Goal: Transaction & Acquisition: Purchase product/service

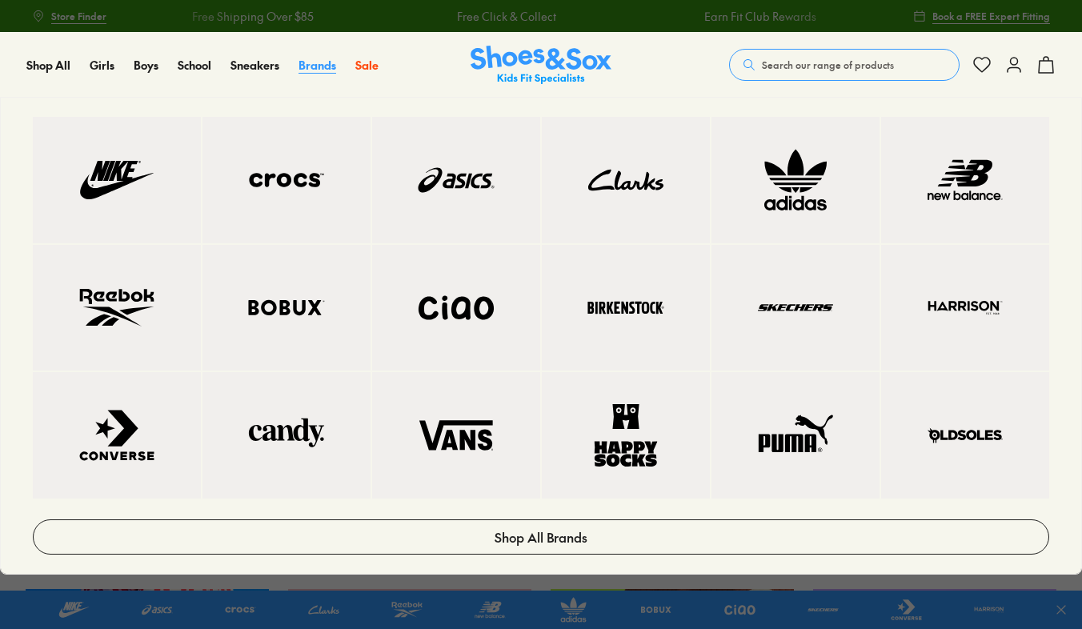
click at [305, 66] on span "Brands" at bounding box center [317, 65] width 38 height 16
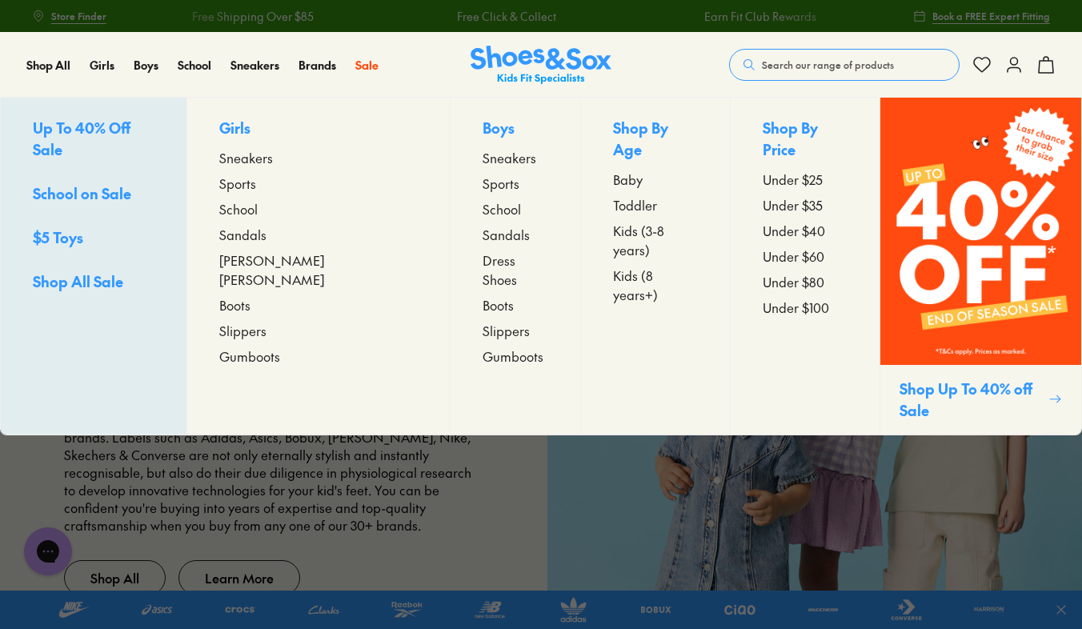
click at [483, 233] on span "Sandals" at bounding box center [506, 234] width 47 height 19
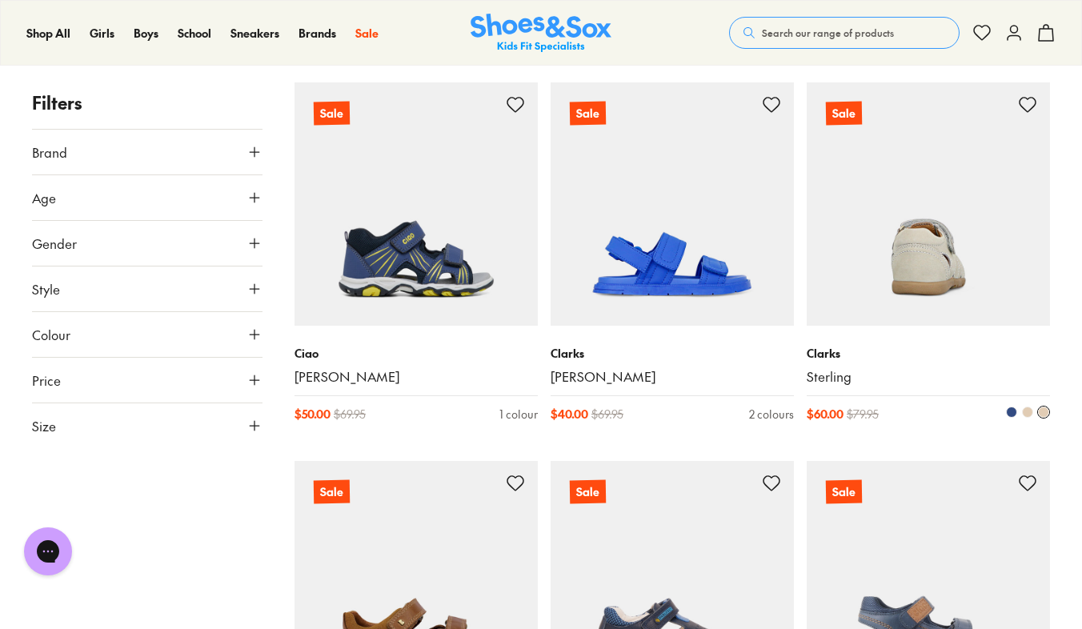
scroll to position [2561, 0]
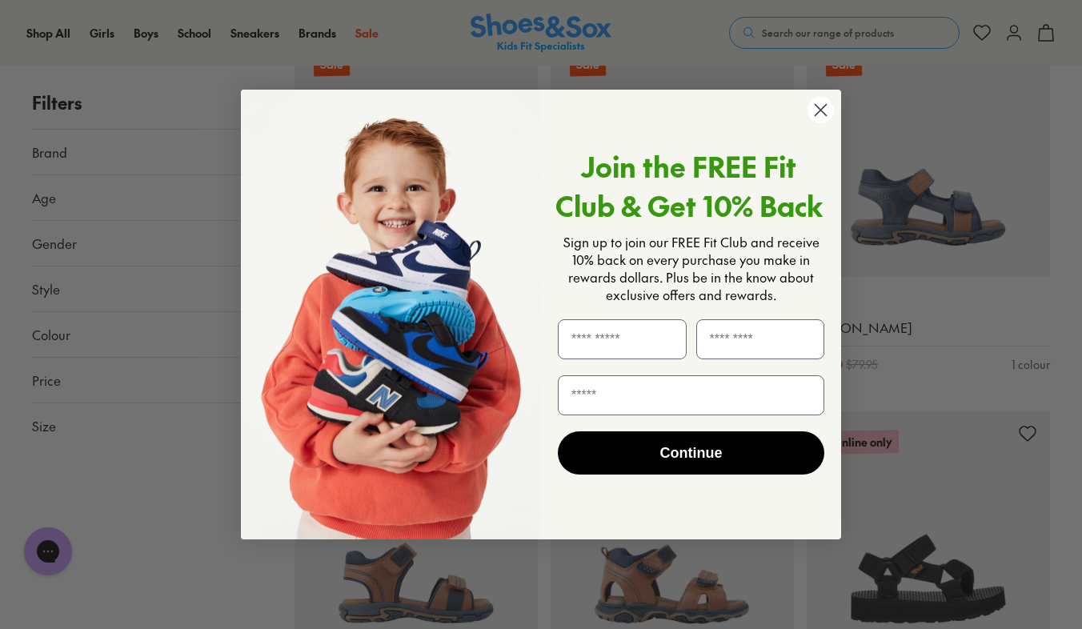
click at [816, 111] on circle "Close dialog" at bounding box center [820, 110] width 26 height 26
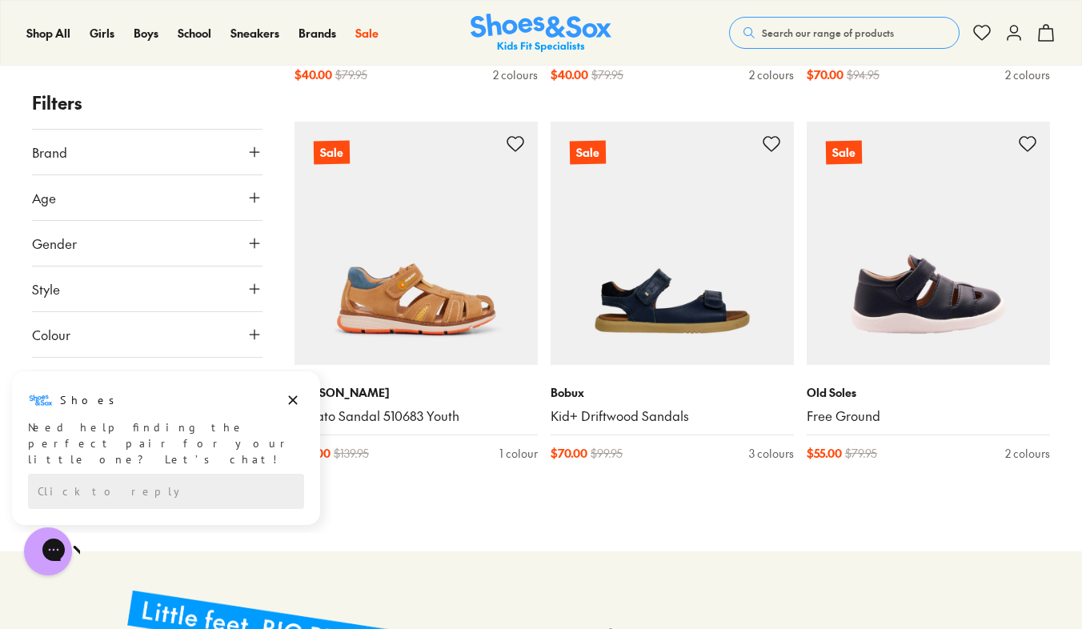
scroll to position [4908, 0]
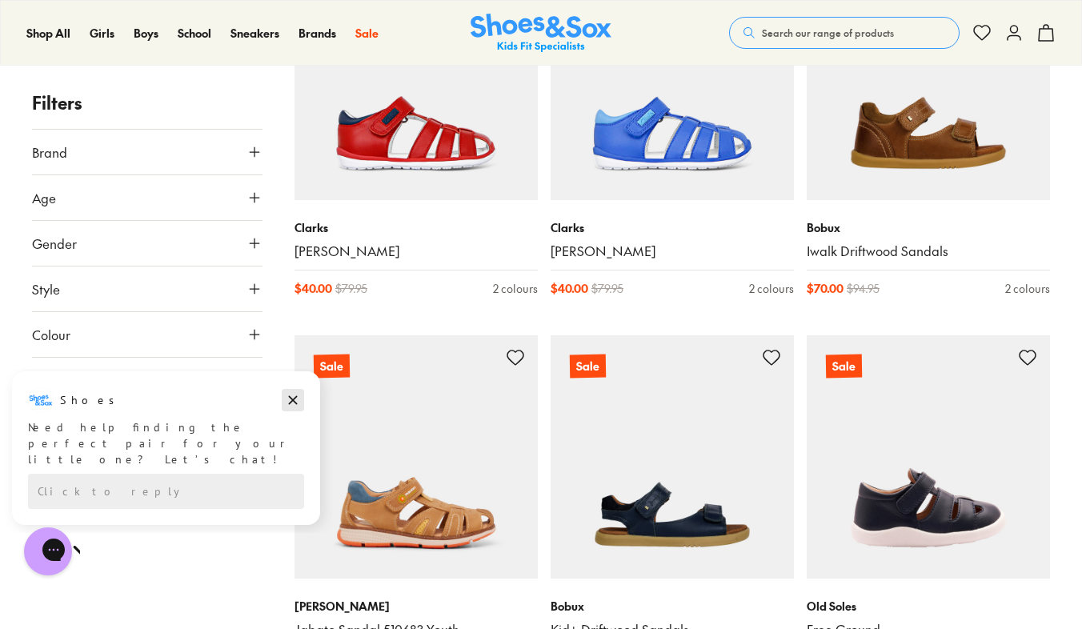
drag, startPoint x: 297, startPoint y: 403, endPoint x: 296, endPoint y: 770, distance: 366.5
click at [297, 403] on icon "Dismiss campaign" at bounding box center [293, 400] width 16 height 19
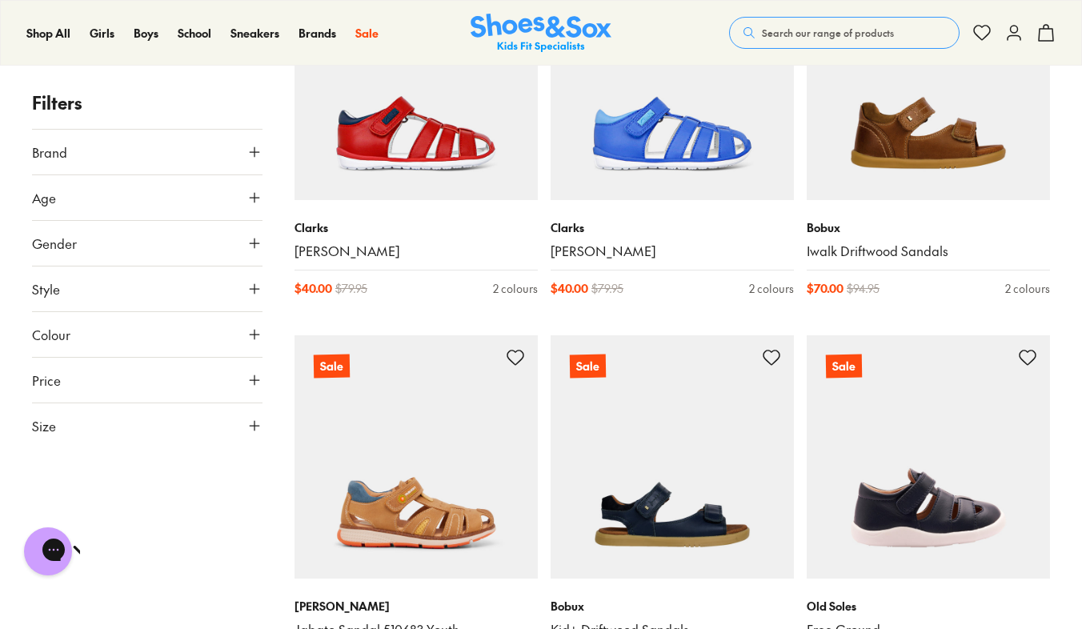
click at [259, 427] on icon at bounding box center [254, 426] width 16 height 16
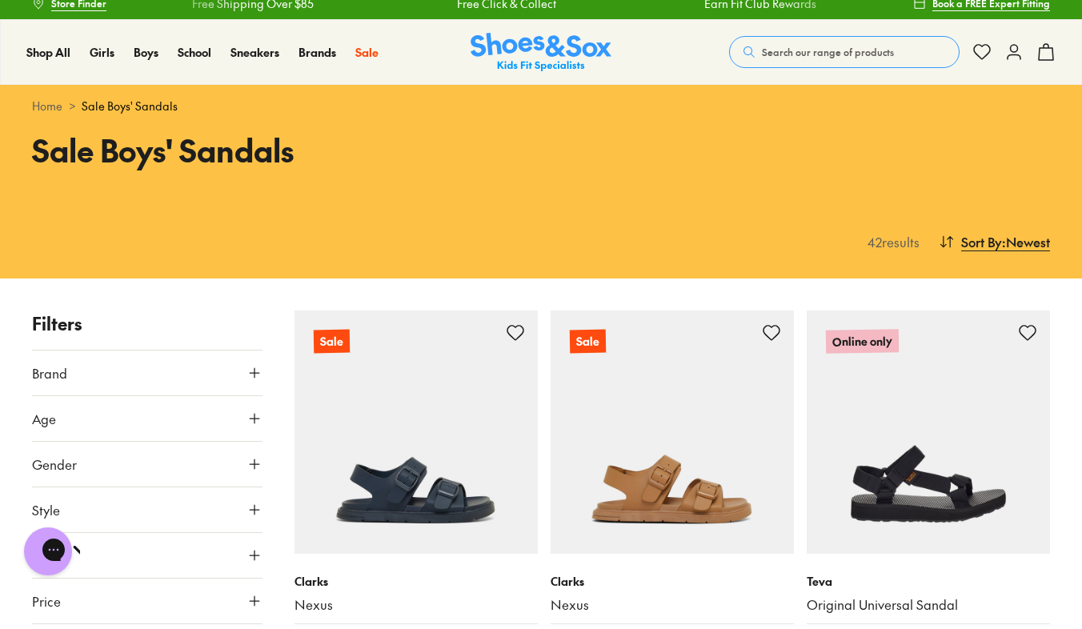
scroll to position [0, 0]
